Goal: Book appointment/travel/reservation

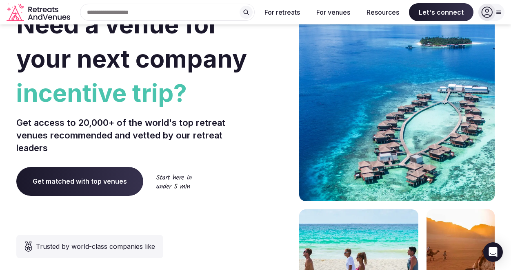
scroll to position [18, 0]
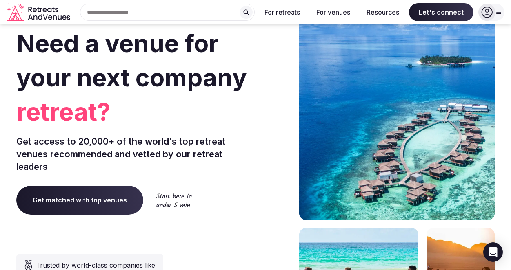
click at [86, 199] on span "Get matched with top venues" at bounding box center [79, 200] width 127 height 29
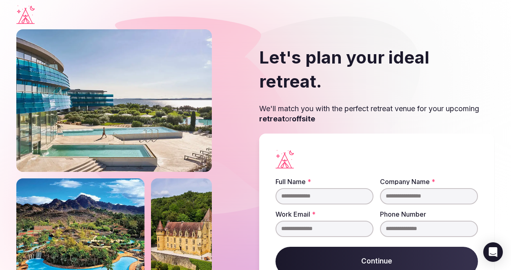
click at [300, 188] on input "Full Name *" at bounding box center [324, 196] width 98 height 16
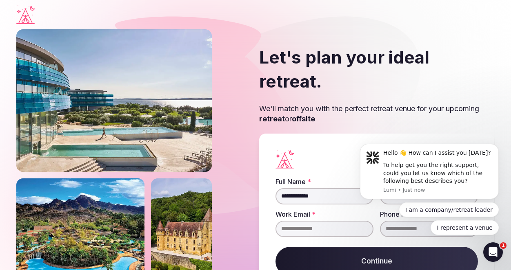
type input "**********"
click at [368, 220] on div "I am a company/retreat leader I represent a venue" at bounding box center [429, 219] width 139 height 33
click at [497, 147] on icon "Dismiss notification" at bounding box center [495, 146] width 3 height 3
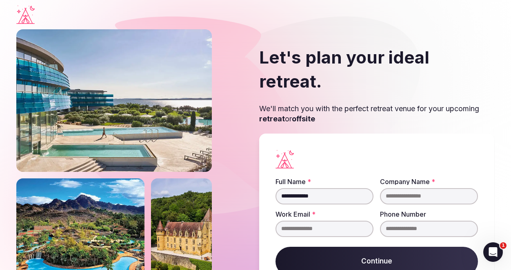
click at [410, 188] on input "Company Name *" at bounding box center [429, 196] width 98 height 16
type input "**********"
click at [315, 221] on input "Work Email *" at bounding box center [324, 229] width 98 height 16
type input "**********"
click at [368, 247] on button "Continue" at bounding box center [376, 261] width 202 height 29
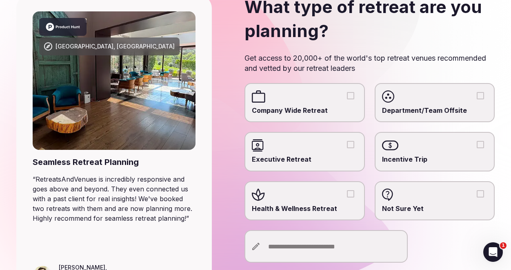
scroll to position [68, 0]
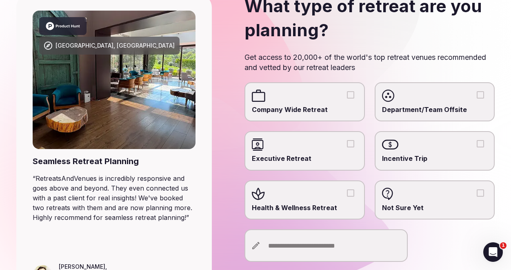
click at [325, 162] on span "Executive Retreat" at bounding box center [305, 158] width 106 height 9
click at [347, 148] on button "Executive Retreat" at bounding box center [350, 143] width 7 height 7
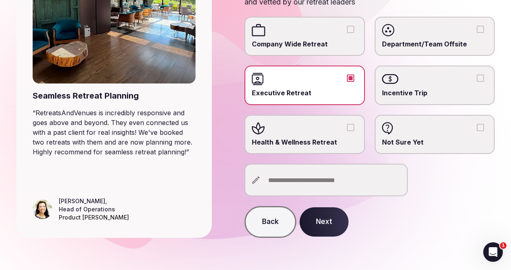
scroll to position [134, 0]
click at [330, 225] on button "Next" at bounding box center [323, 221] width 49 height 29
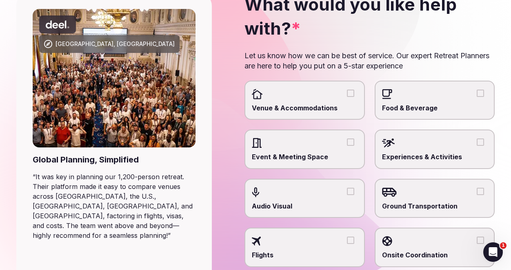
scroll to position [73, 0]
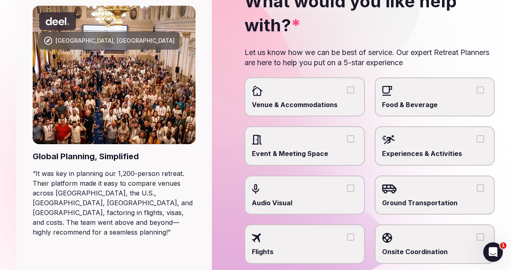
click at [463, 149] on label "Experiences & Activities" at bounding box center [434, 145] width 120 height 39
click at [476, 143] on button "Experiences & Activities" at bounding box center [479, 138] width 7 height 7
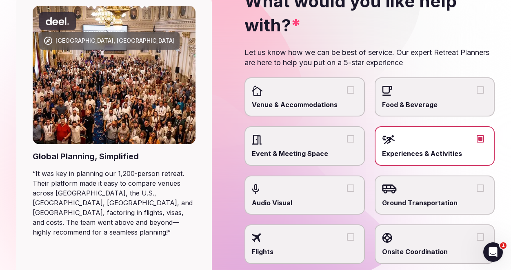
click at [308, 151] on span "Event & Meeting Space" at bounding box center [305, 153] width 106 height 9
click at [347, 143] on button "Event & Meeting Space" at bounding box center [350, 138] width 7 height 7
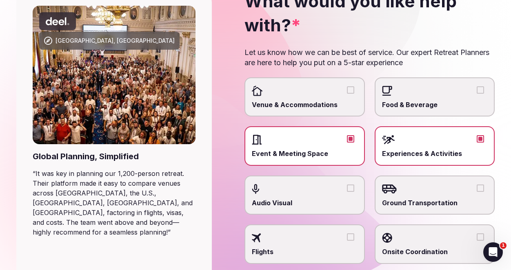
click at [316, 99] on label "Venue & Accommodations" at bounding box center [304, 97] width 120 height 39
click at [347, 94] on button "Venue & Accommodations" at bounding box center [350, 89] width 7 height 7
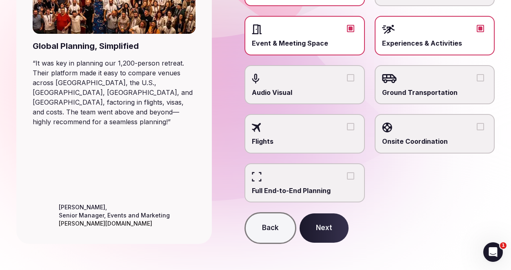
scroll to position [190, 0]
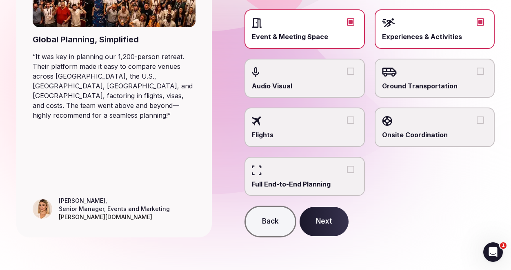
click at [327, 222] on button "Next" at bounding box center [323, 221] width 49 height 29
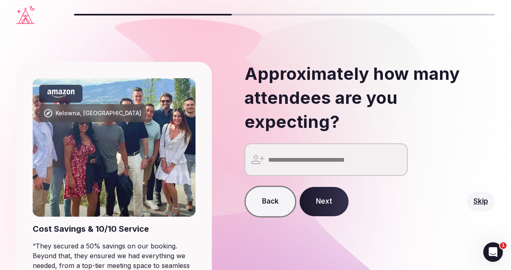
click at [354, 144] on input "number" at bounding box center [325, 160] width 163 height 33
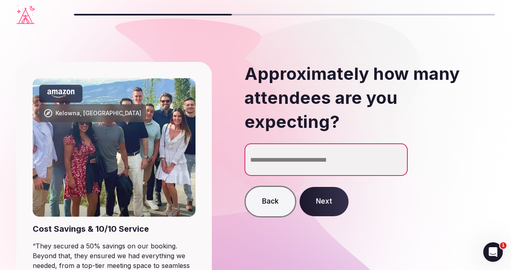
type input "*"
click at [322, 187] on button "Next" at bounding box center [323, 201] width 49 height 29
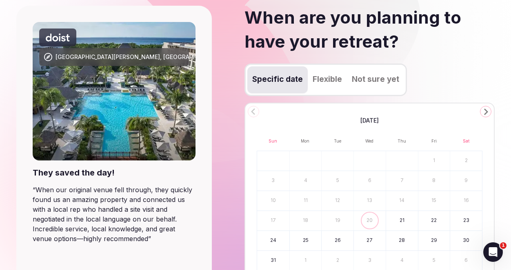
scroll to position [62, 0]
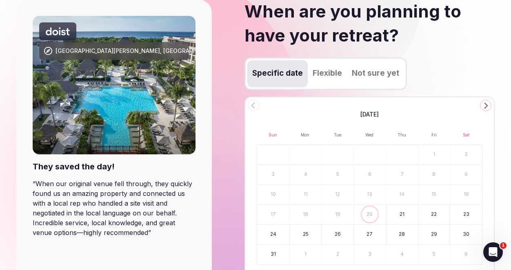
click at [486, 104] on icon "Go to the Next Month" at bounding box center [486, 106] width 10 height 10
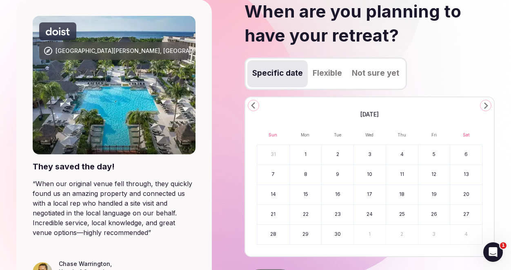
click at [437, 194] on button "19" at bounding box center [434, 195] width 32 height 20
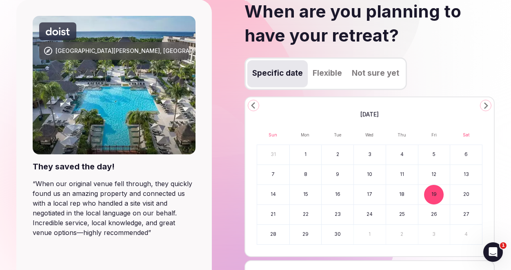
click at [278, 215] on button "21" at bounding box center [273, 215] width 32 height 20
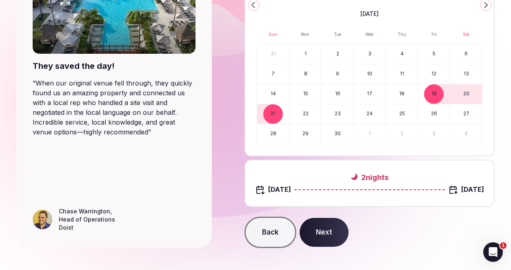
scroll to position [163, 0]
click at [405, 96] on button "18" at bounding box center [402, 95] width 32 height 20
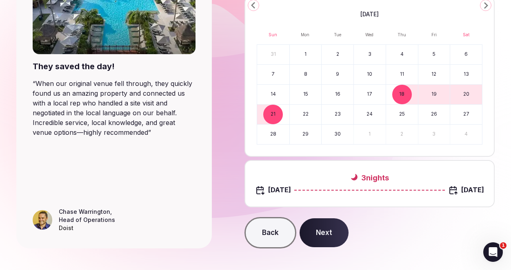
click at [323, 236] on button "Next" at bounding box center [323, 233] width 49 height 29
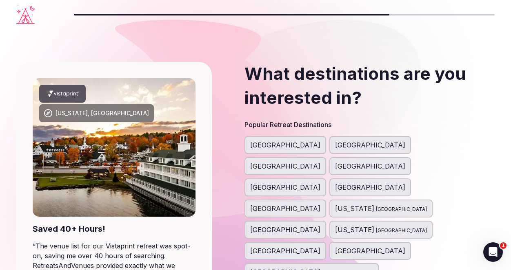
click at [270, 144] on span "[GEOGRAPHIC_DATA]" at bounding box center [285, 145] width 70 height 10
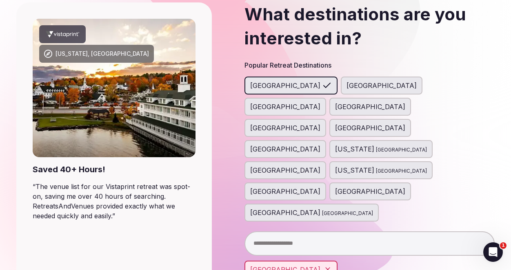
scroll to position [64, 0]
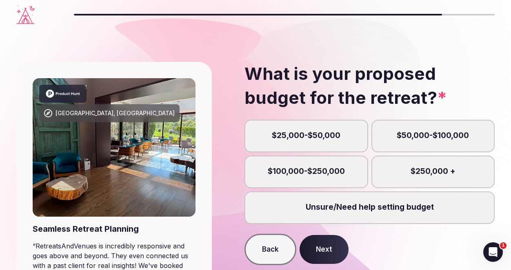
click at [312, 134] on label "$25,000-$50,000" at bounding box center [306, 136] width 124 height 33
click at [312, 136] on button "$25,000-$50,000" at bounding box center [310, 140] width 8 height 8
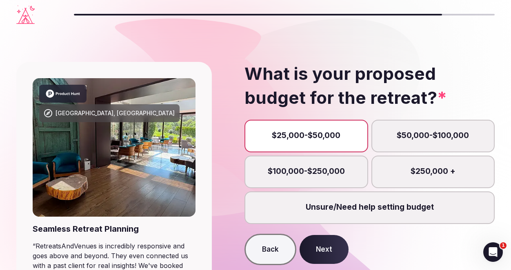
scroll to position [4, 4]
click at [323, 250] on button "Next" at bounding box center [323, 249] width 49 height 29
